Goal: Task Accomplishment & Management: Complete application form

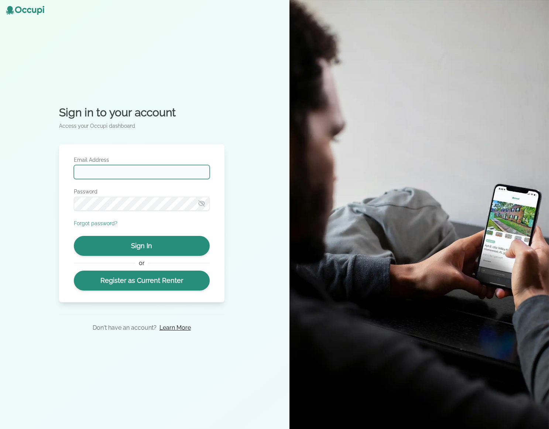
click at [143, 170] on input "Email Address" at bounding box center [142, 172] width 136 height 14
type input "**********"
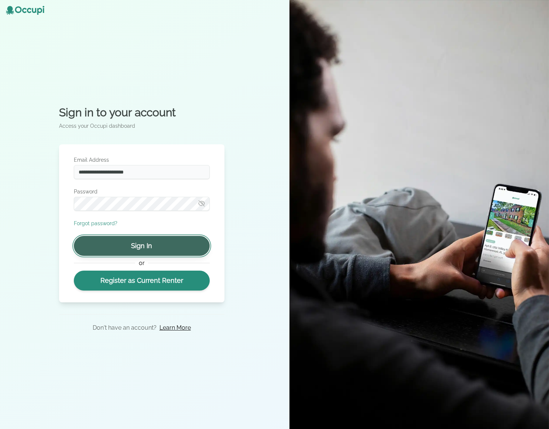
click at [148, 241] on button "Sign In" at bounding box center [142, 246] width 136 height 20
